Goal: Find specific page/section: Find specific page/section

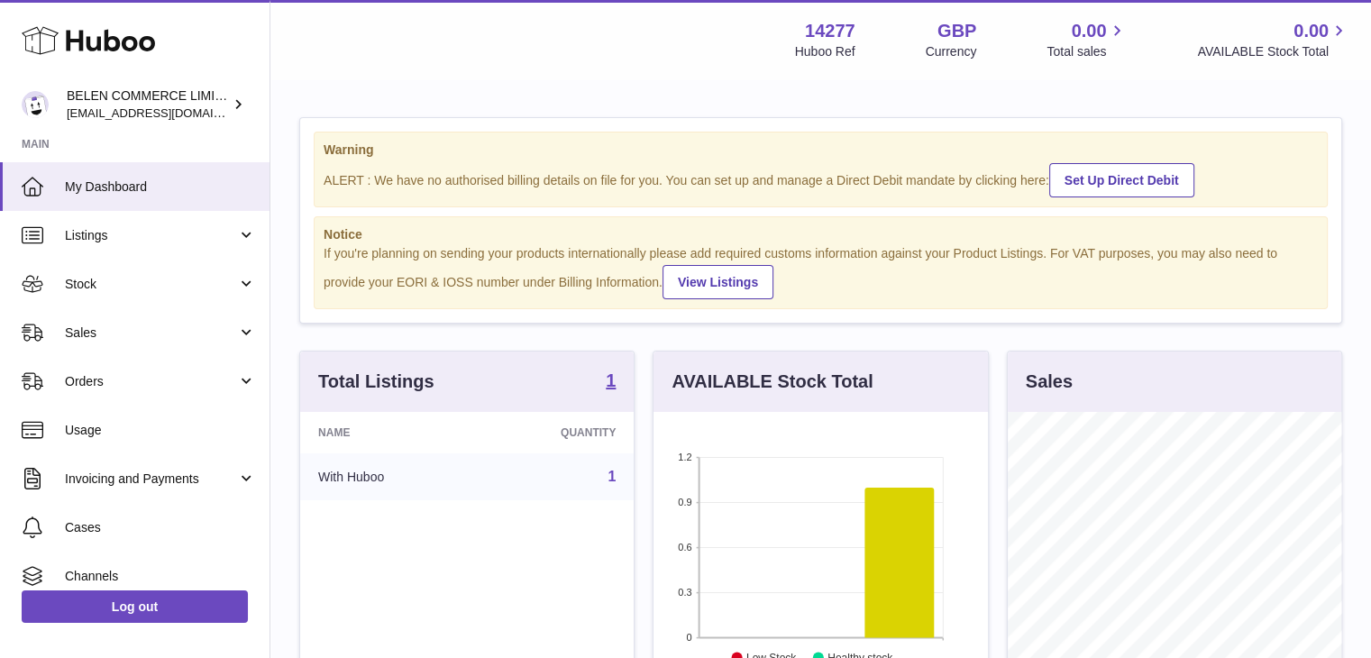
scroll to position [281, 338]
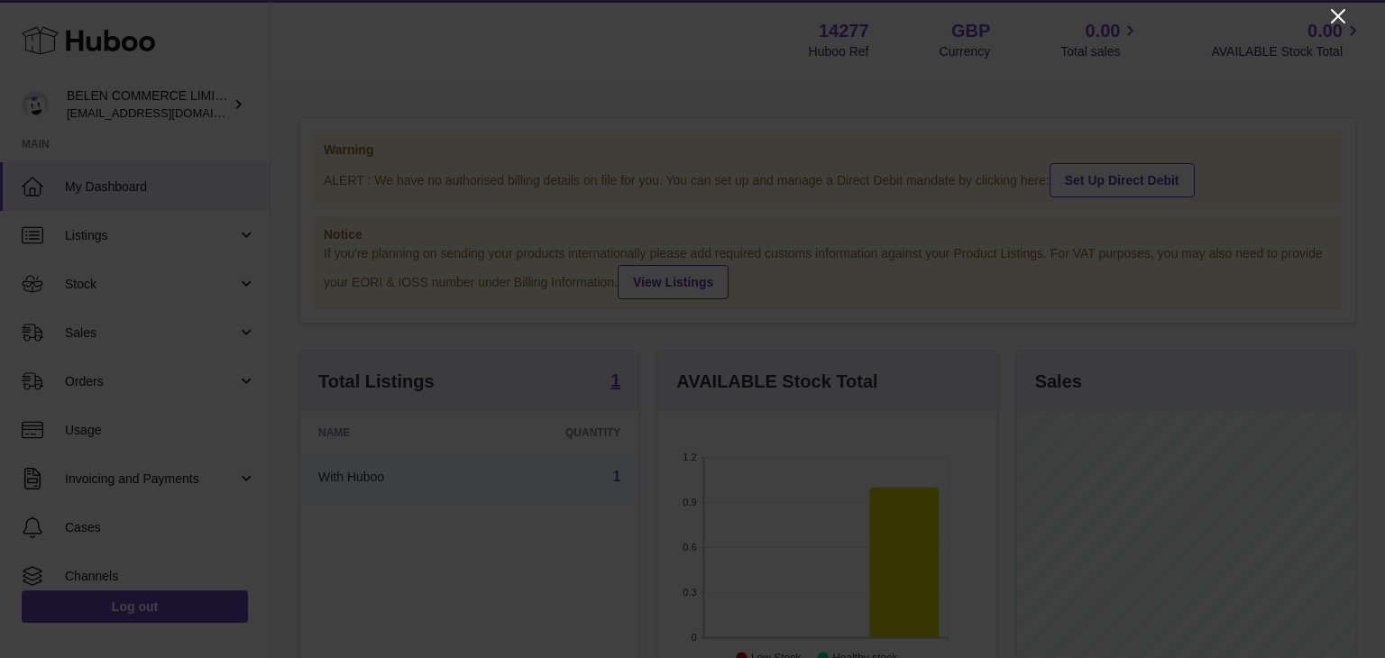
click at [1340, 18] on icon "Close" at bounding box center [1338, 16] width 14 height 14
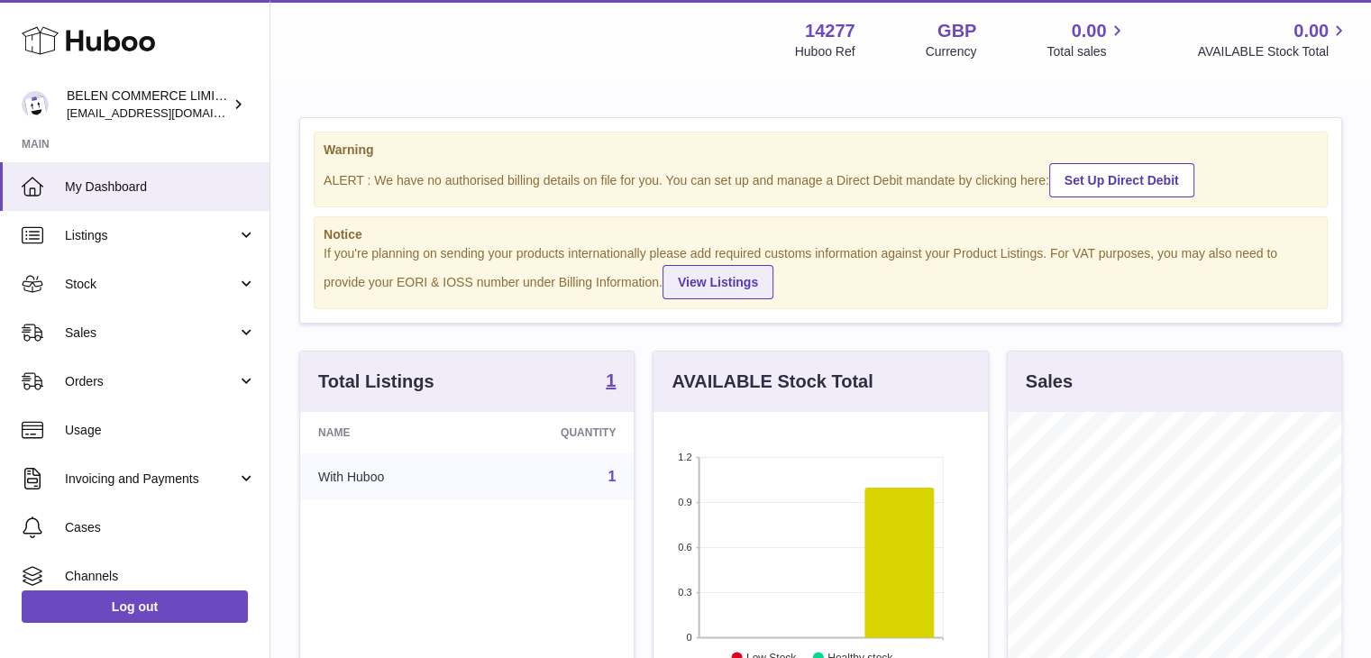
click at [691, 281] on link "View Listings" at bounding box center [718, 282] width 111 height 34
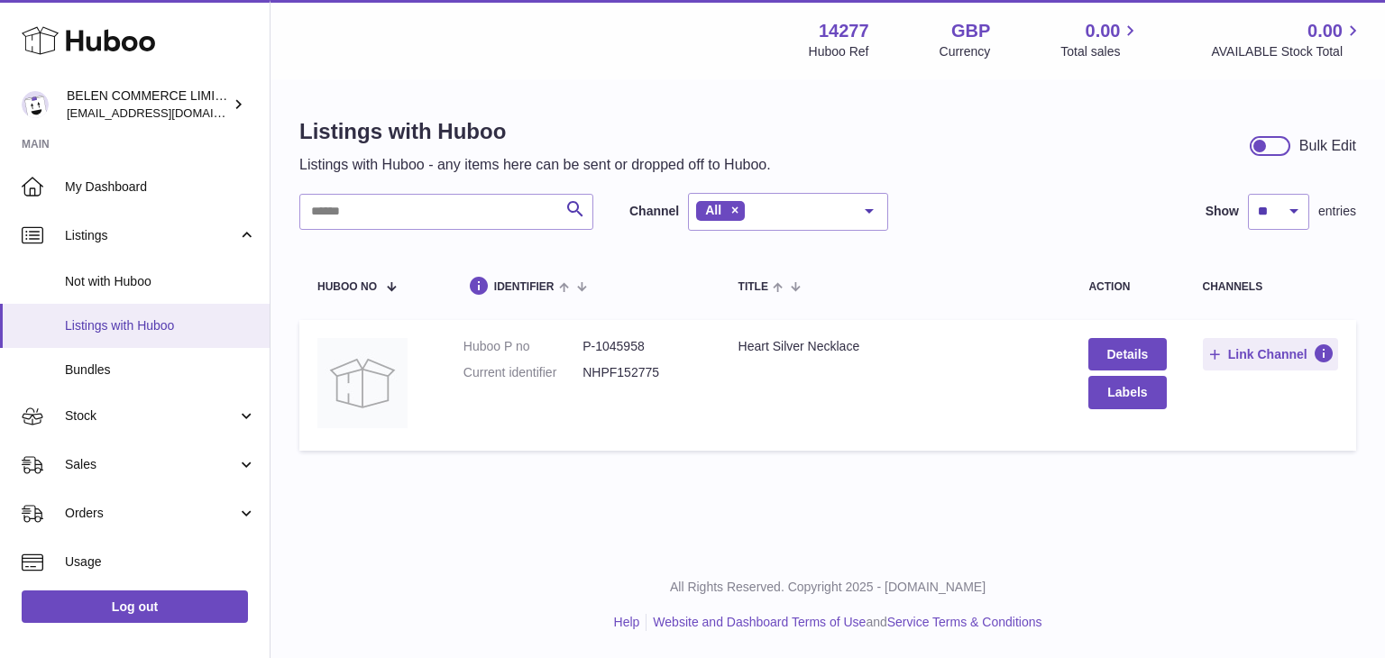
click at [142, 317] on span "Listings with Huboo" at bounding box center [160, 325] width 191 height 17
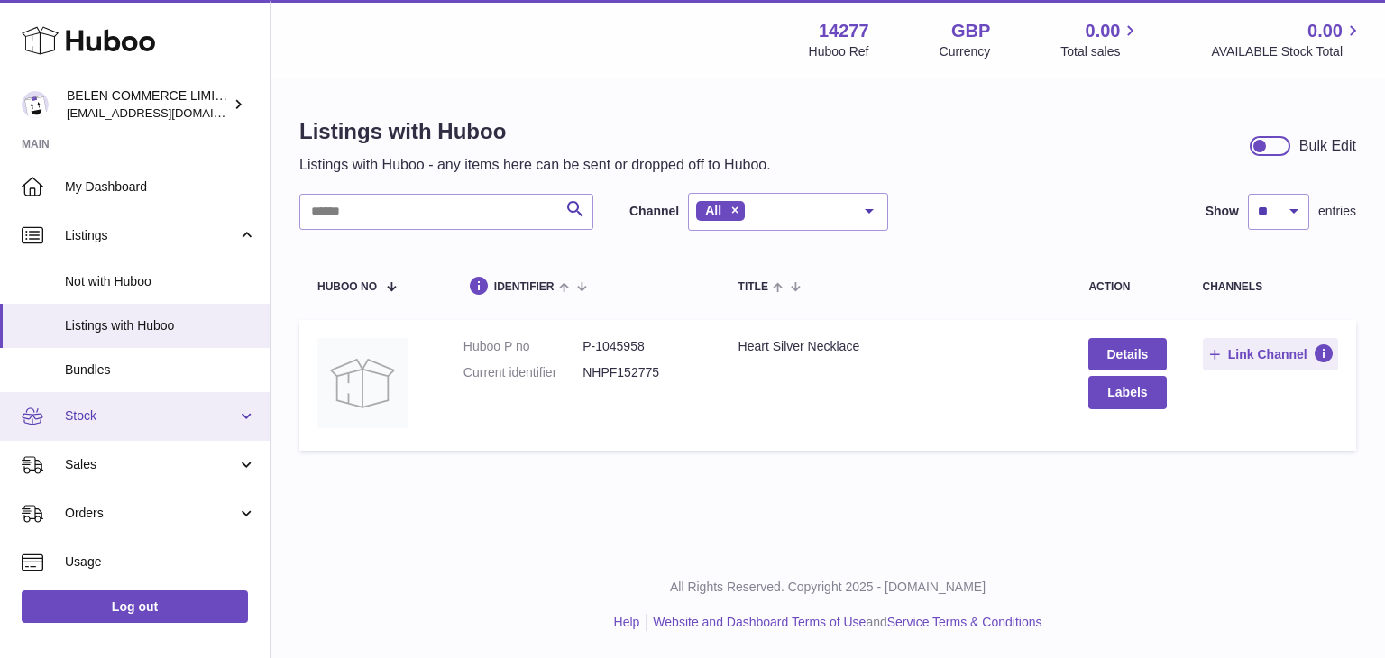
click at [140, 427] on link "Stock" at bounding box center [135, 416] width 270 height 49
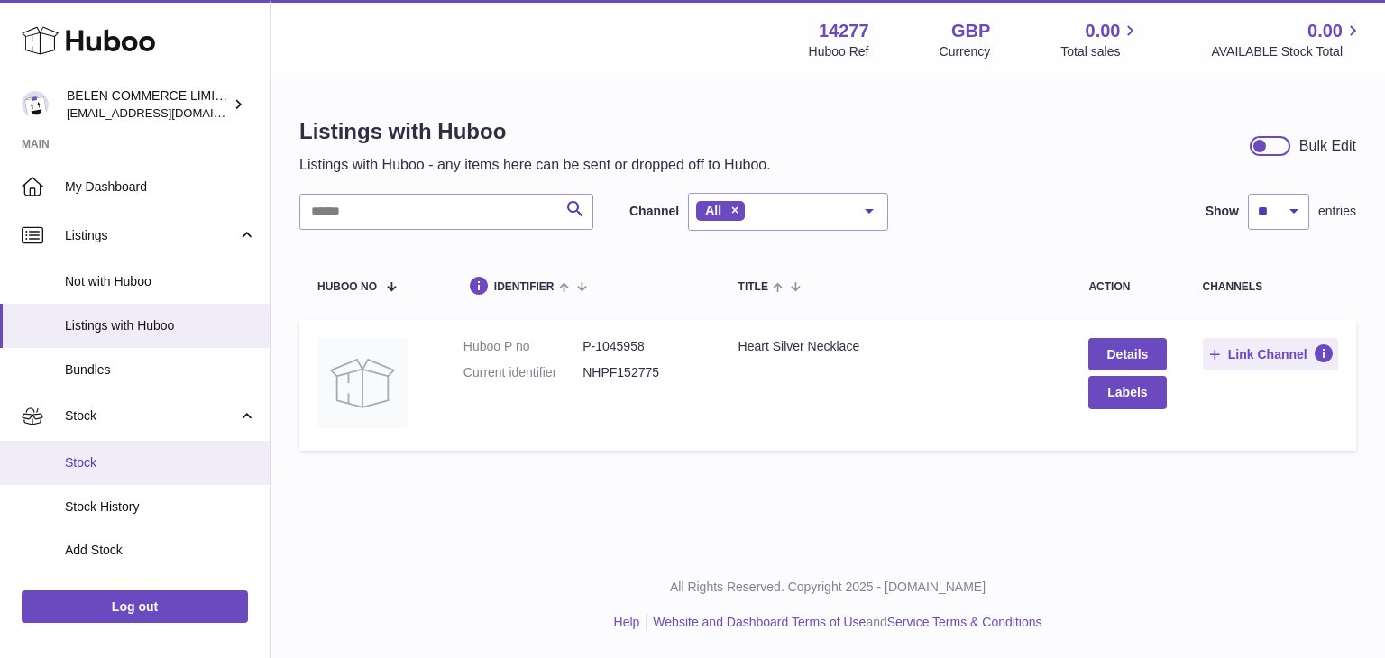
click at [136, 466] on span "Stock" at bounding box center [160, 462] width 191 height 17
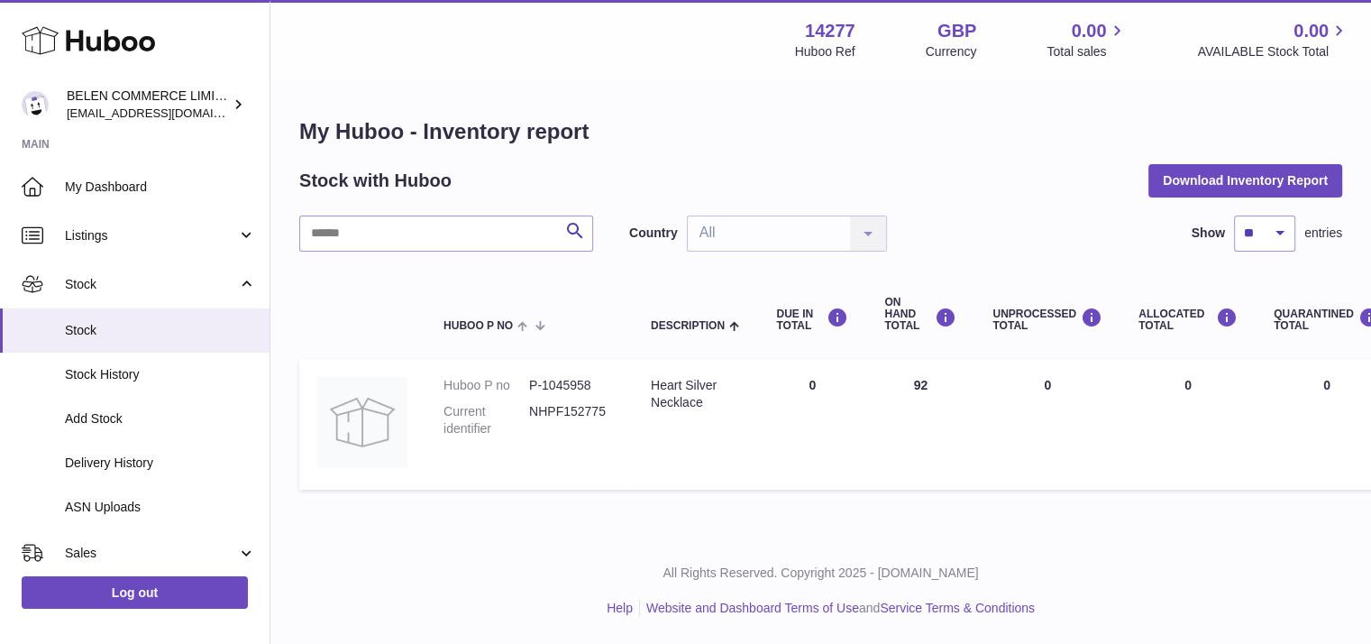
drag, startPoint x: 0, startPoint y: 0, endPoint x: 270, endPoint y: 355, distance: 446.4
click at [270, 355] on div "My Huboo - Inventory report Stock with Huboo Download Inventory Report Search C…" at bounding box center [820, 307] width 1101 height 453
click at [197, 361] on link "Stock History" at bounding box center [135, 374] width 270 height 44
